Goal: Transaction & Acquisition: Purchase product/service

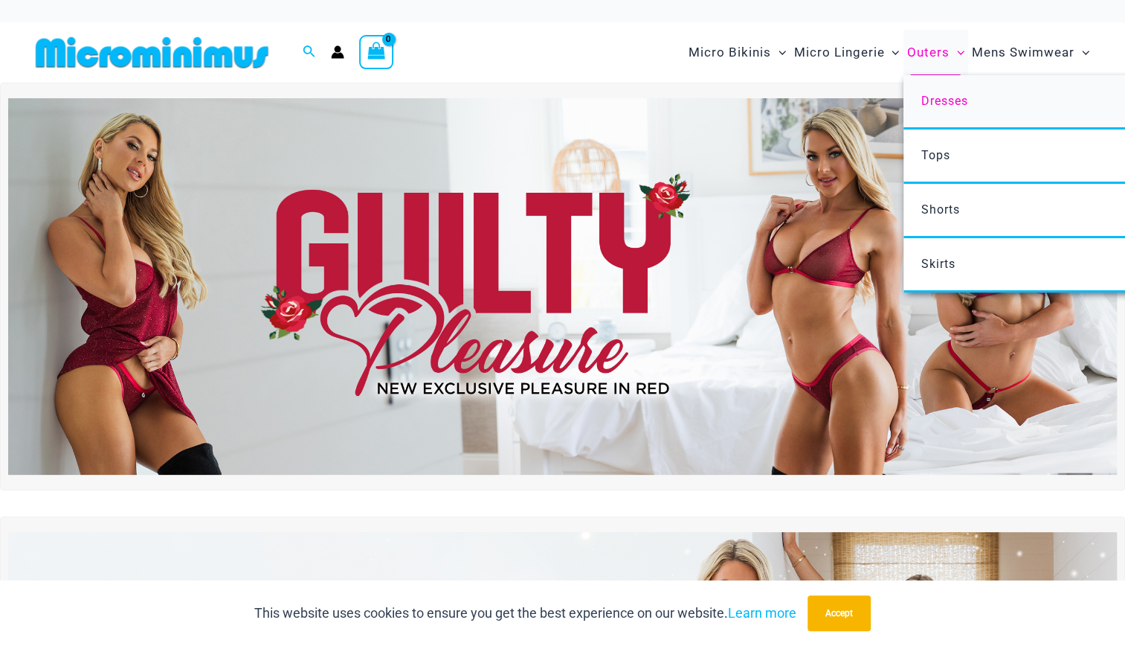
click at [937, 93] on link "Dresses" at bounding box center [1125, 102] width 443 height 54
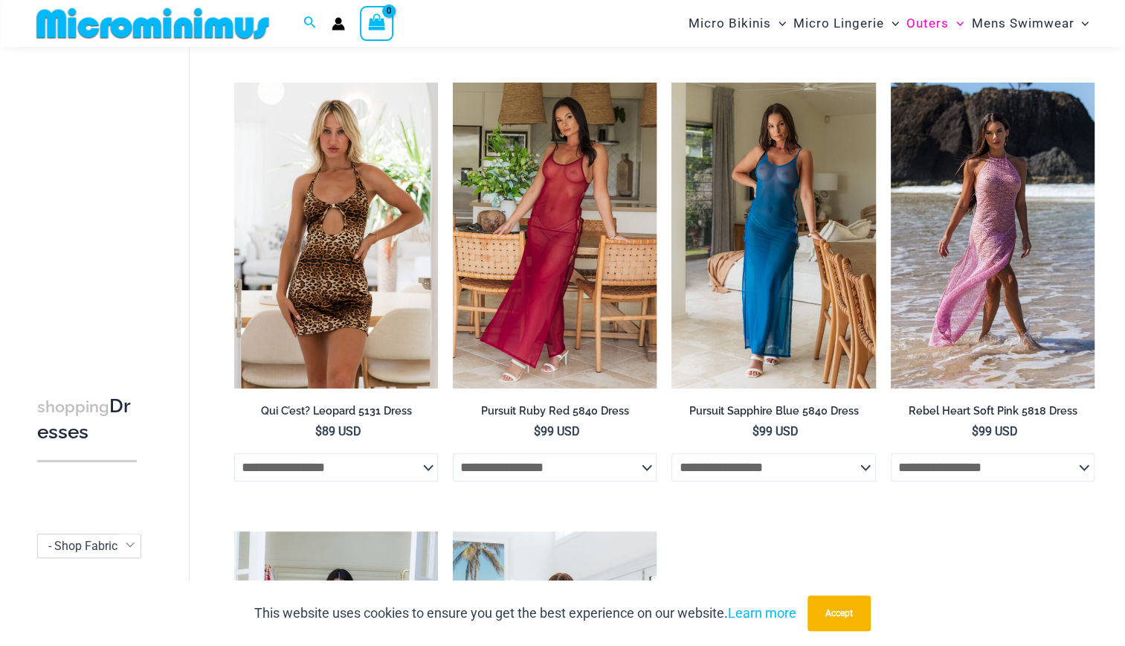
scroll to position [532, 0]
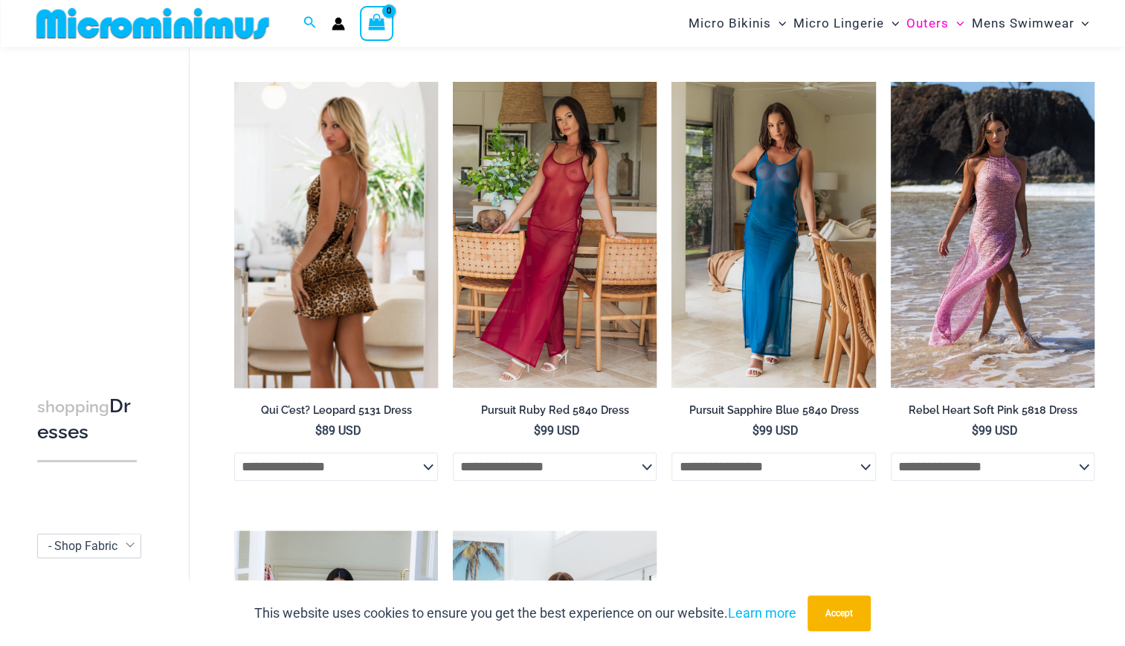
click at [393, 326] on img at bounding box center [336, 235] width 204 height 306
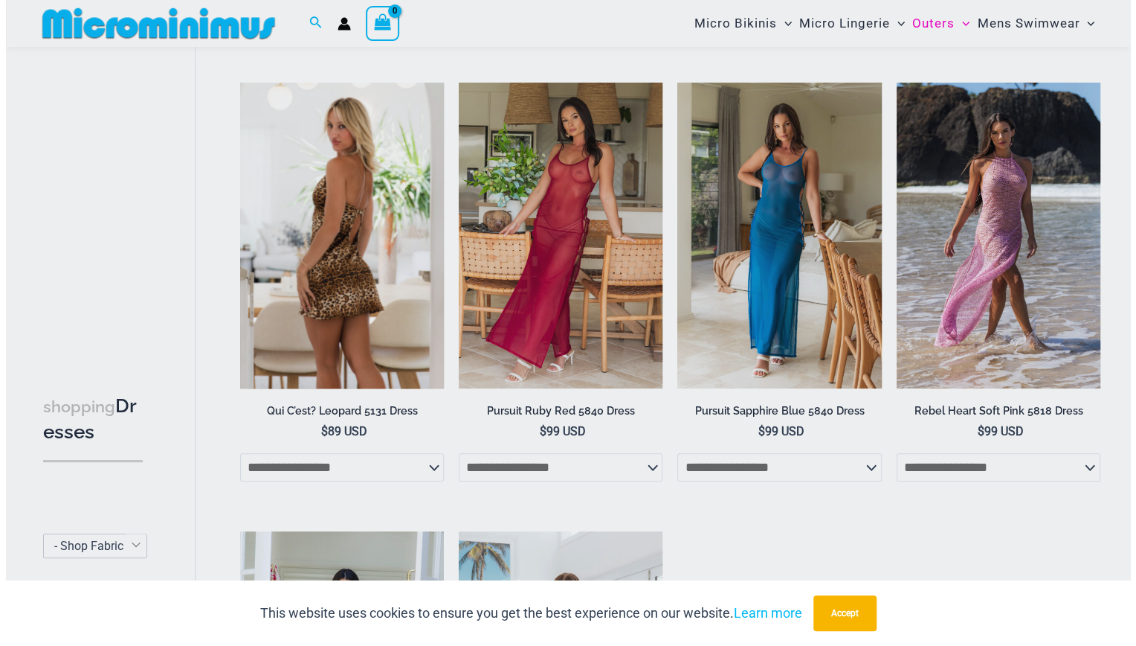
scroll to position [534, 0]
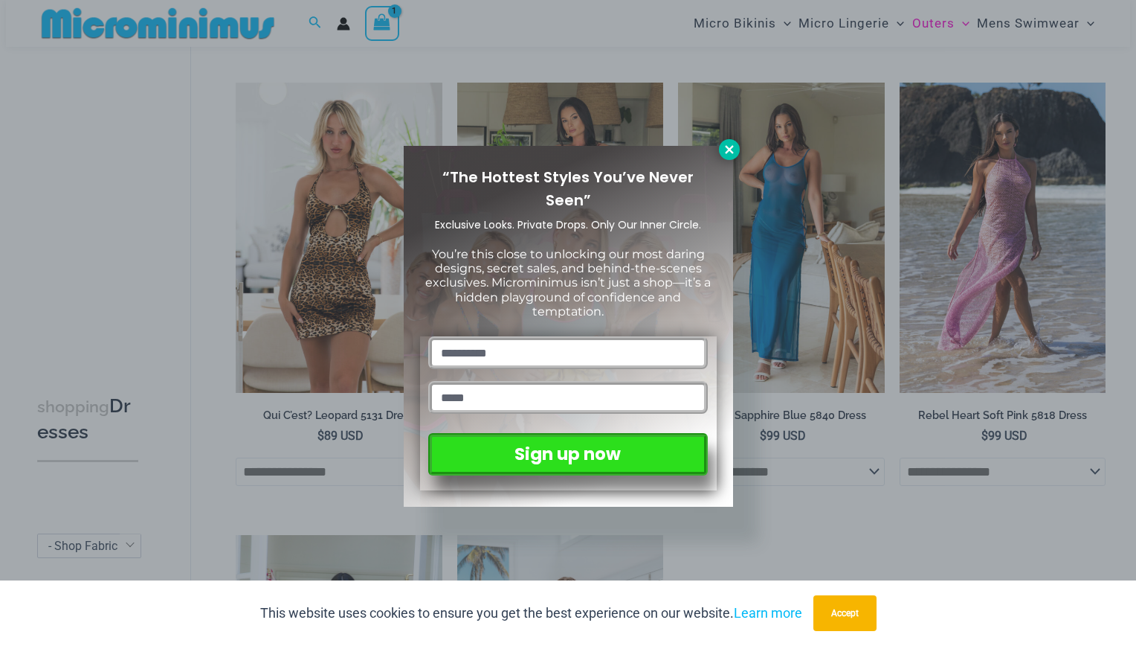
click at [723, 149] on icon at bounding box center [729, 149] width 13 height 13
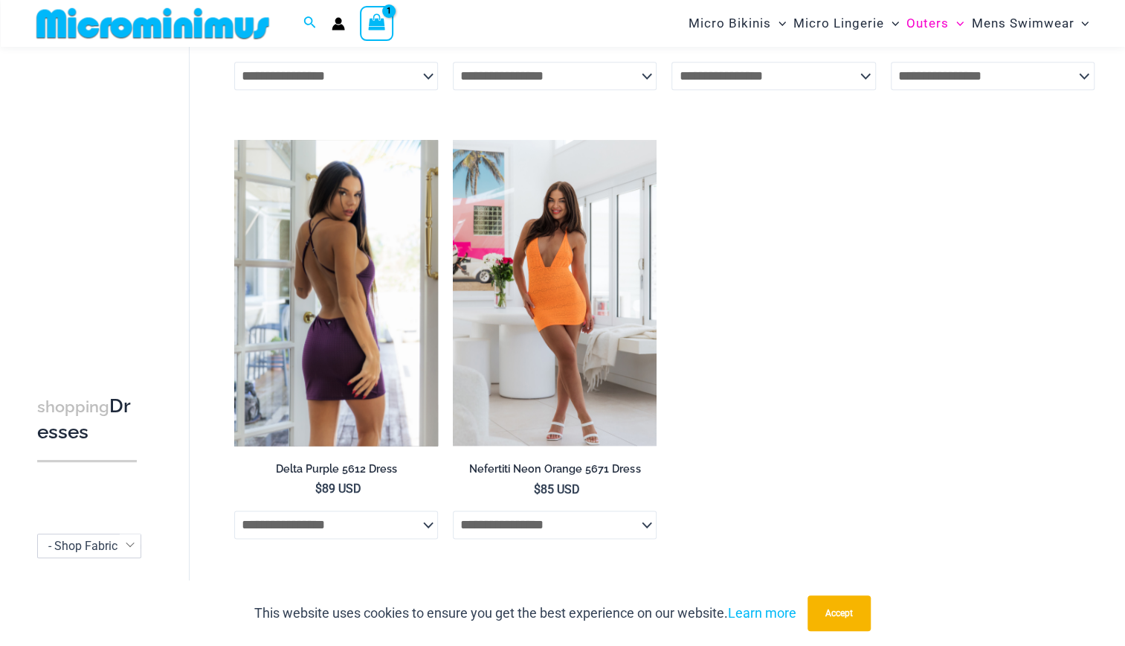
scroll to position [922, 0]
click at [356, 320] on img at bounding box center [336, 293] width 204 height 306
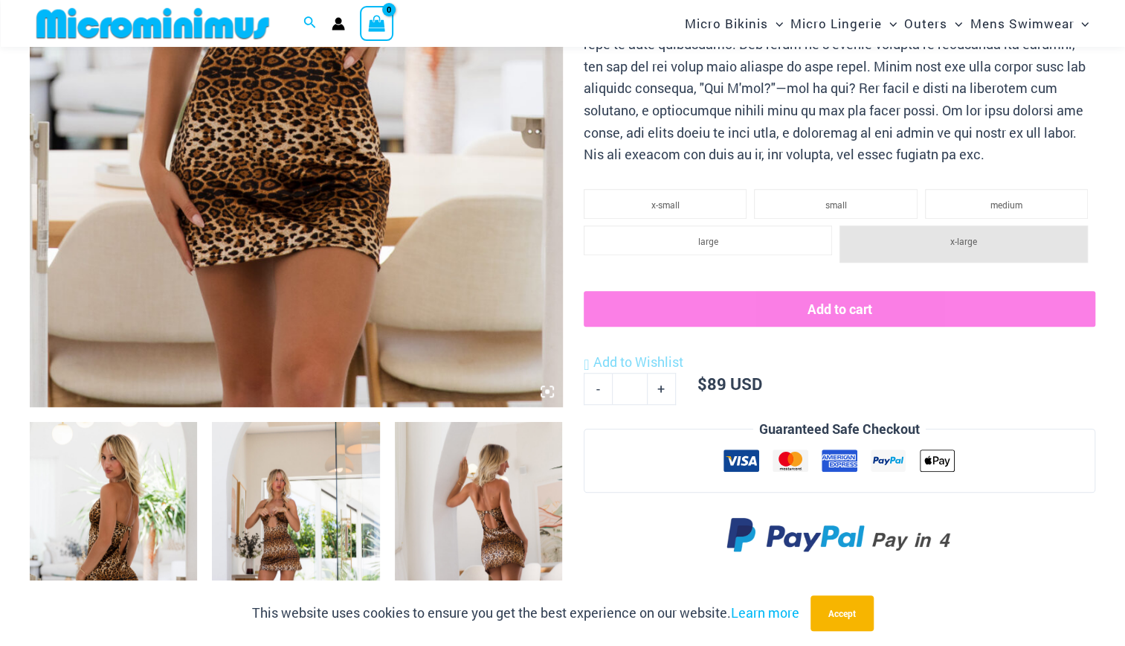
scroll to position [529, 0]
click at [460, 468] on img at bounding box center [478, 546] width 167 height 251
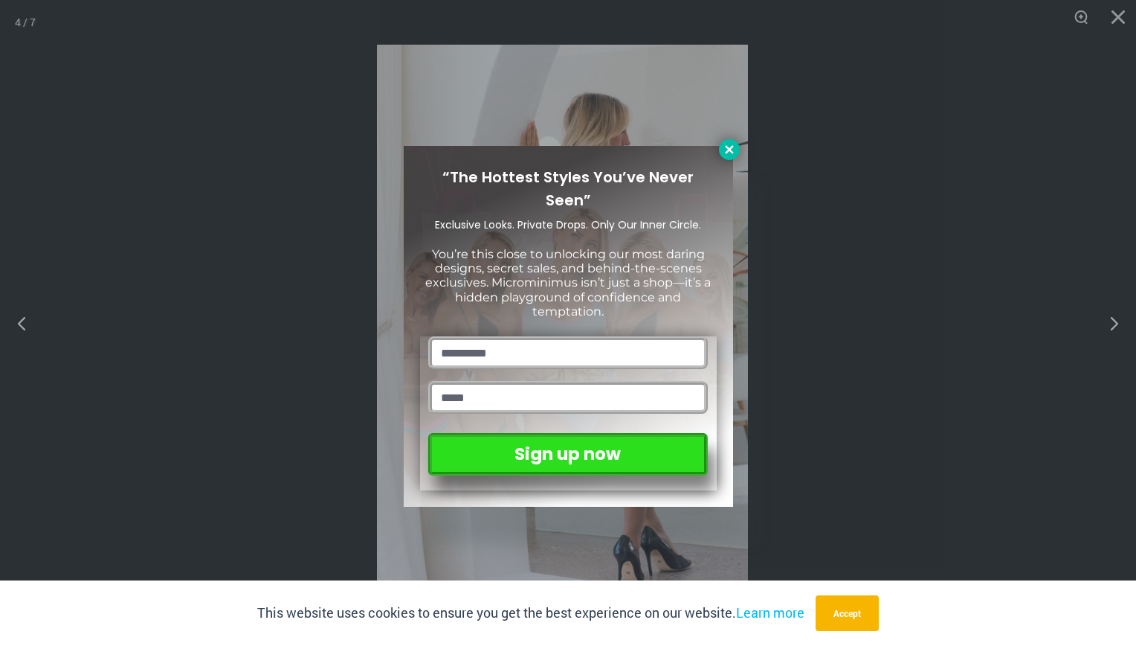
click at [720, 149] on button at bounding box center [729, 149] width 21 height 21
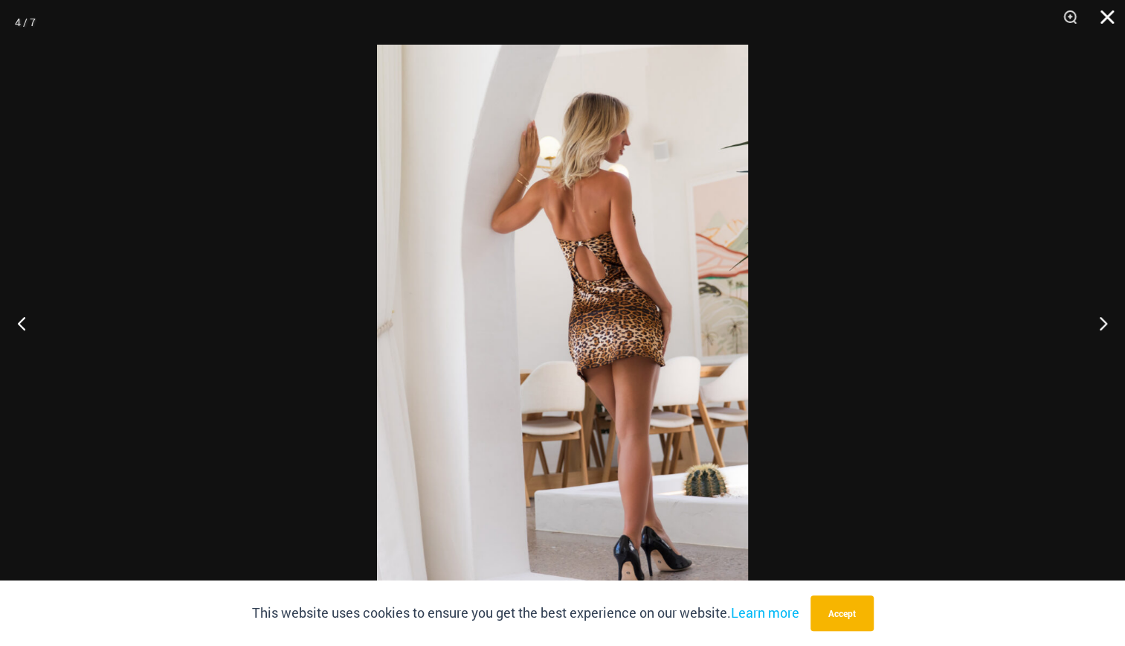
click at [1108, 15] on button "Close" at bounding box center [1102, 22] width 37 height 45
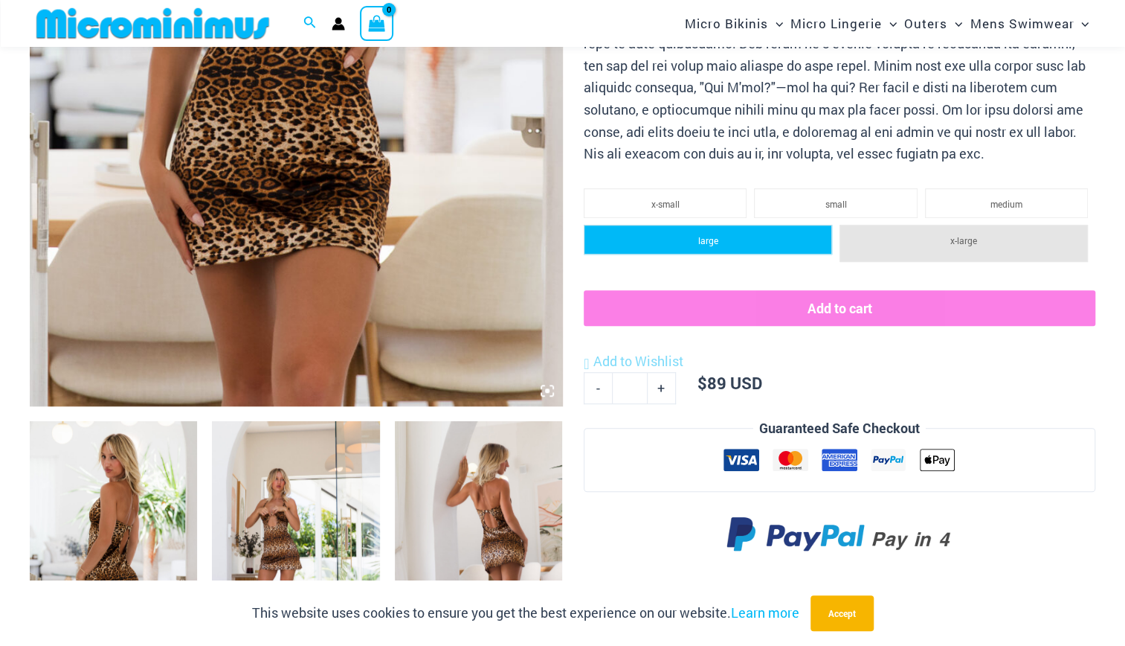
click at [743, 254] on li "large" at bounding box center [708, 240] width 248 height 30
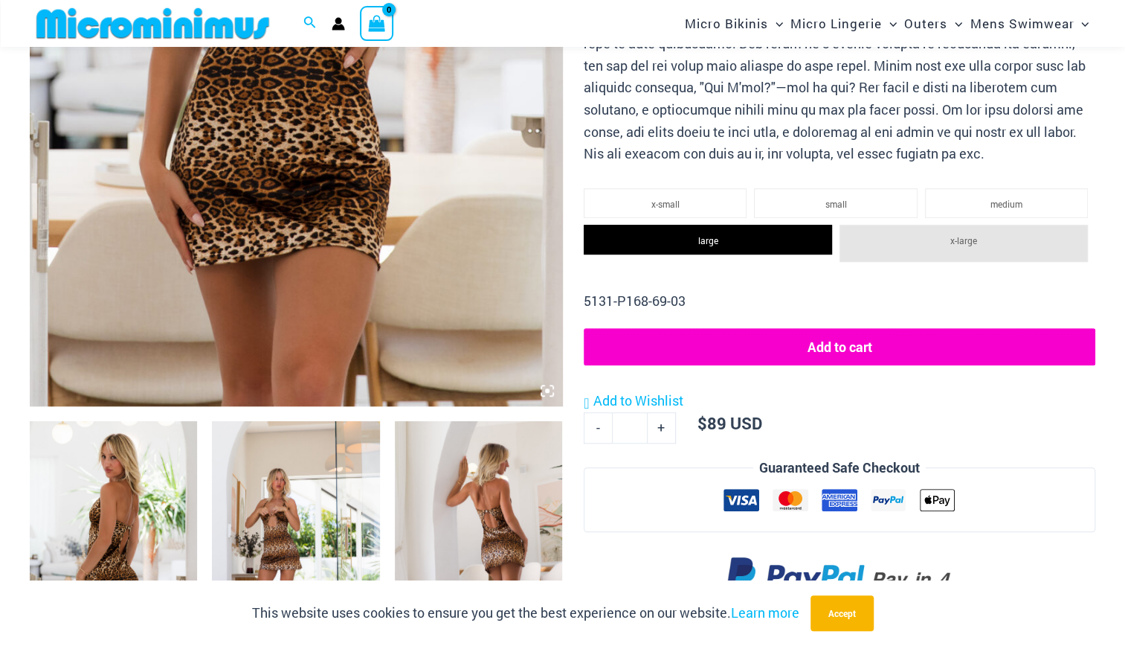
click at [771, 365] on button "Add to cart" at bounding box center [840, 346] width 512 height 37
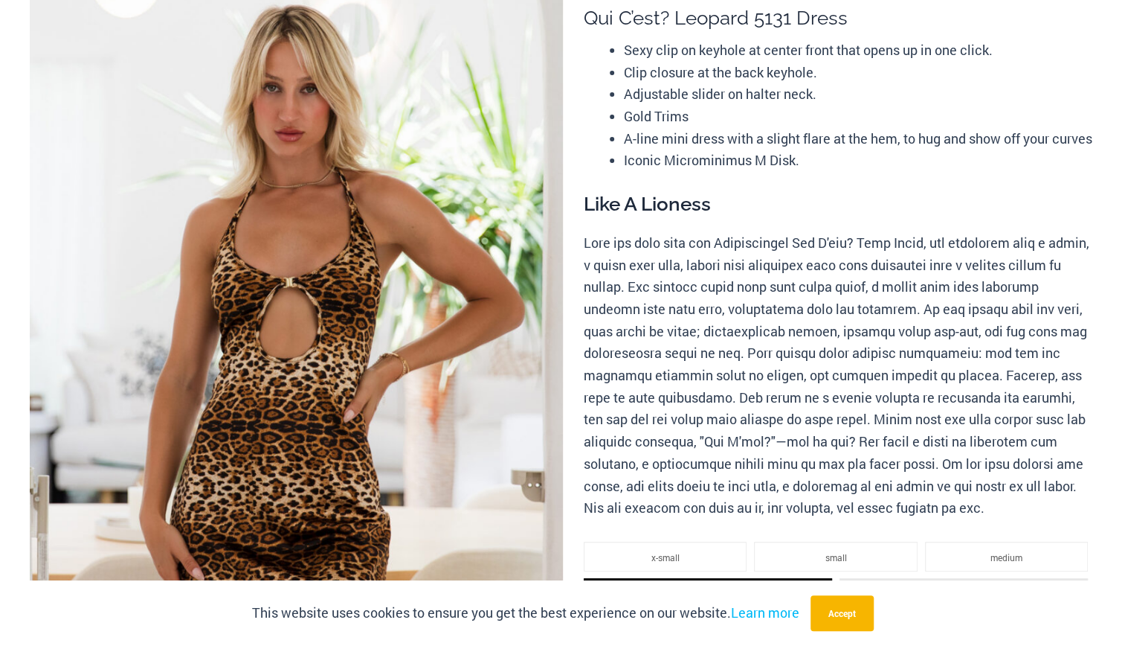
scroll to position [0, 0]
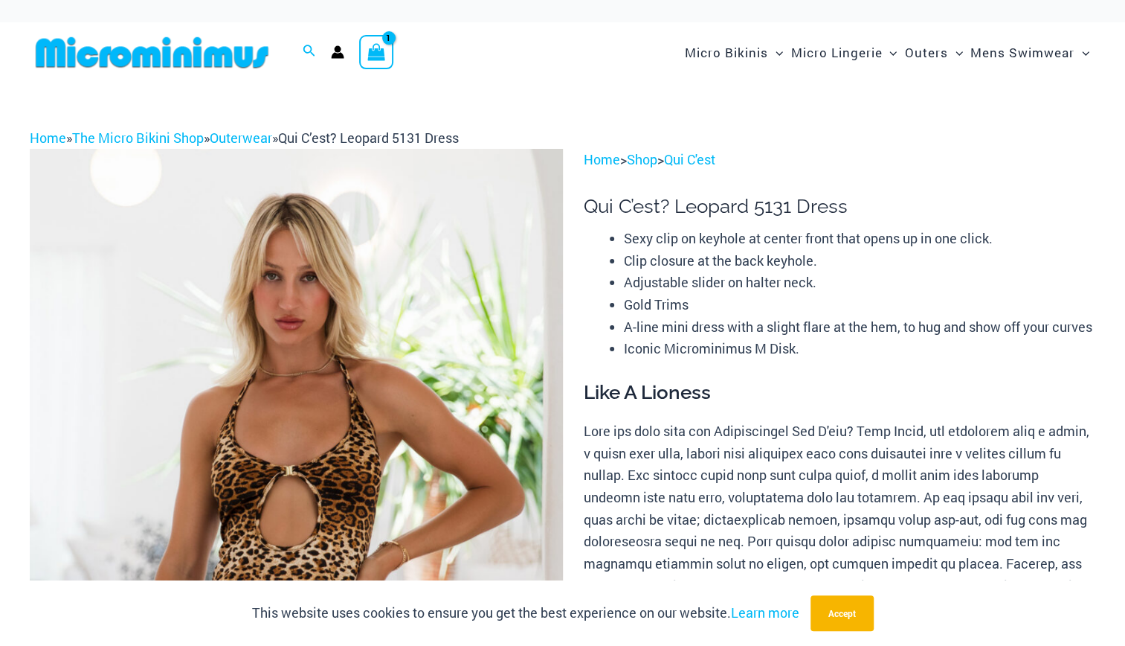
click at [344, 48] on icon "Account icon link" at bounding box center [337, 51] width 13 height 13
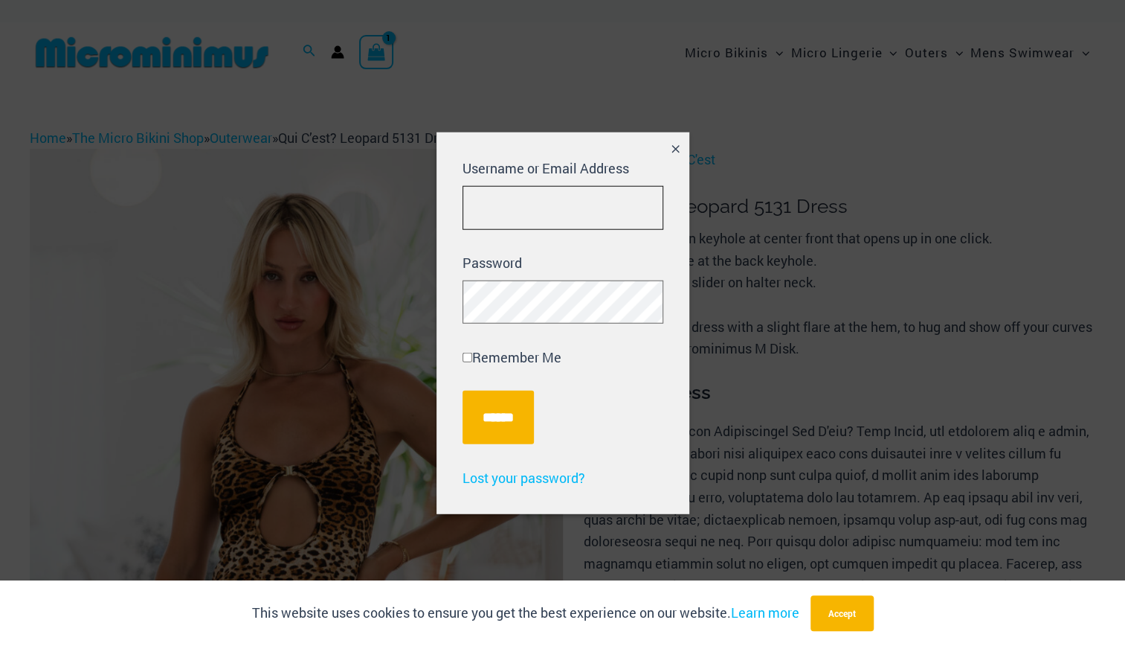
type input "**********"
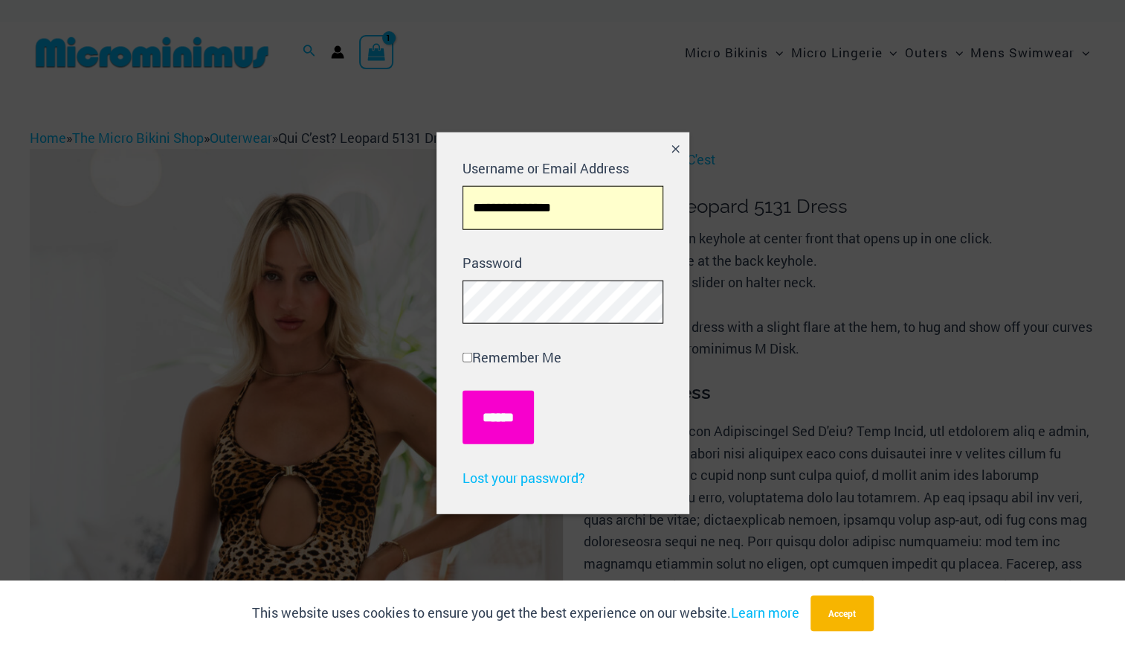
click at [501, 408] on input "******" at bounding box center [498, 417] width 71 height 54
